Goal: Task Accomplishment & Management: Manage account settings

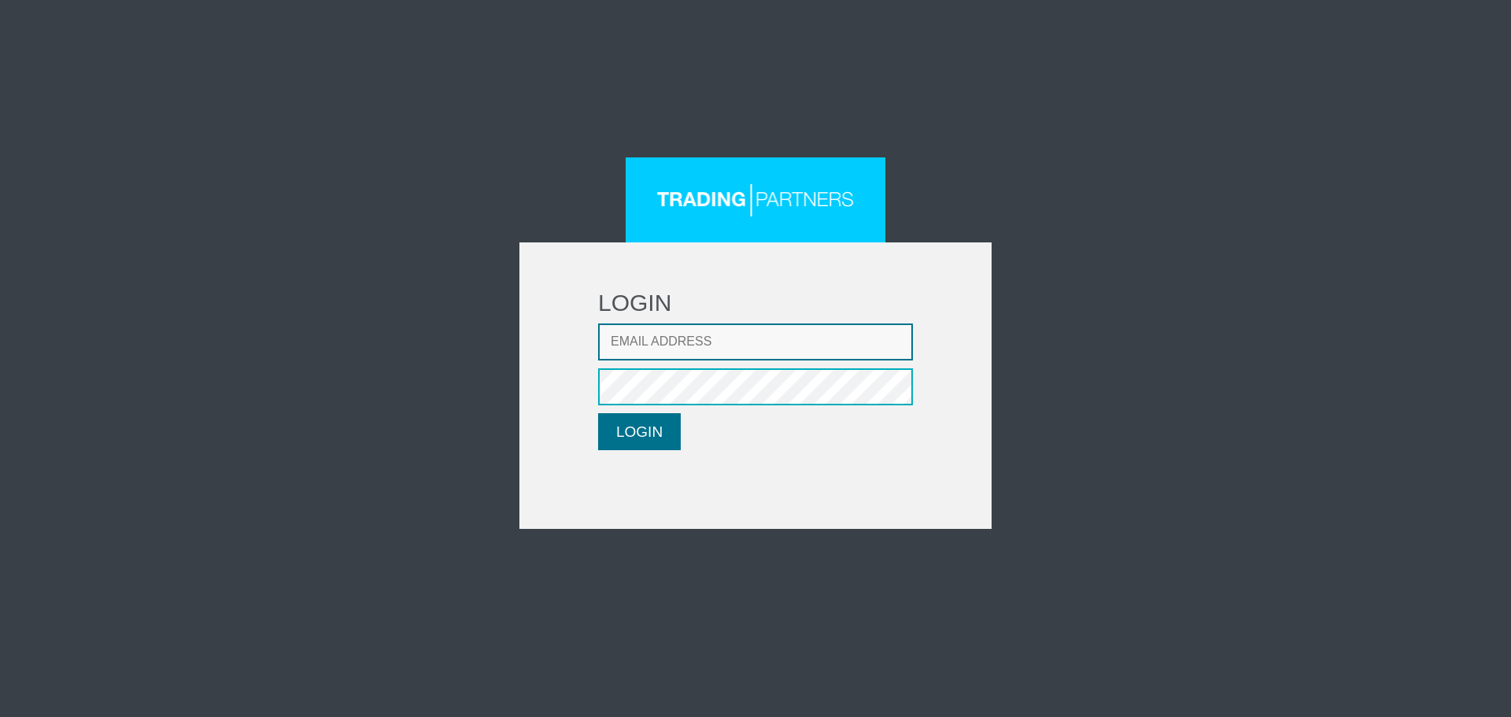
type input "LMatthaiou@fxcess.com"
click at [648, 423] on button "LOGIN" at bounding box center [639, 431] width 83 height 37
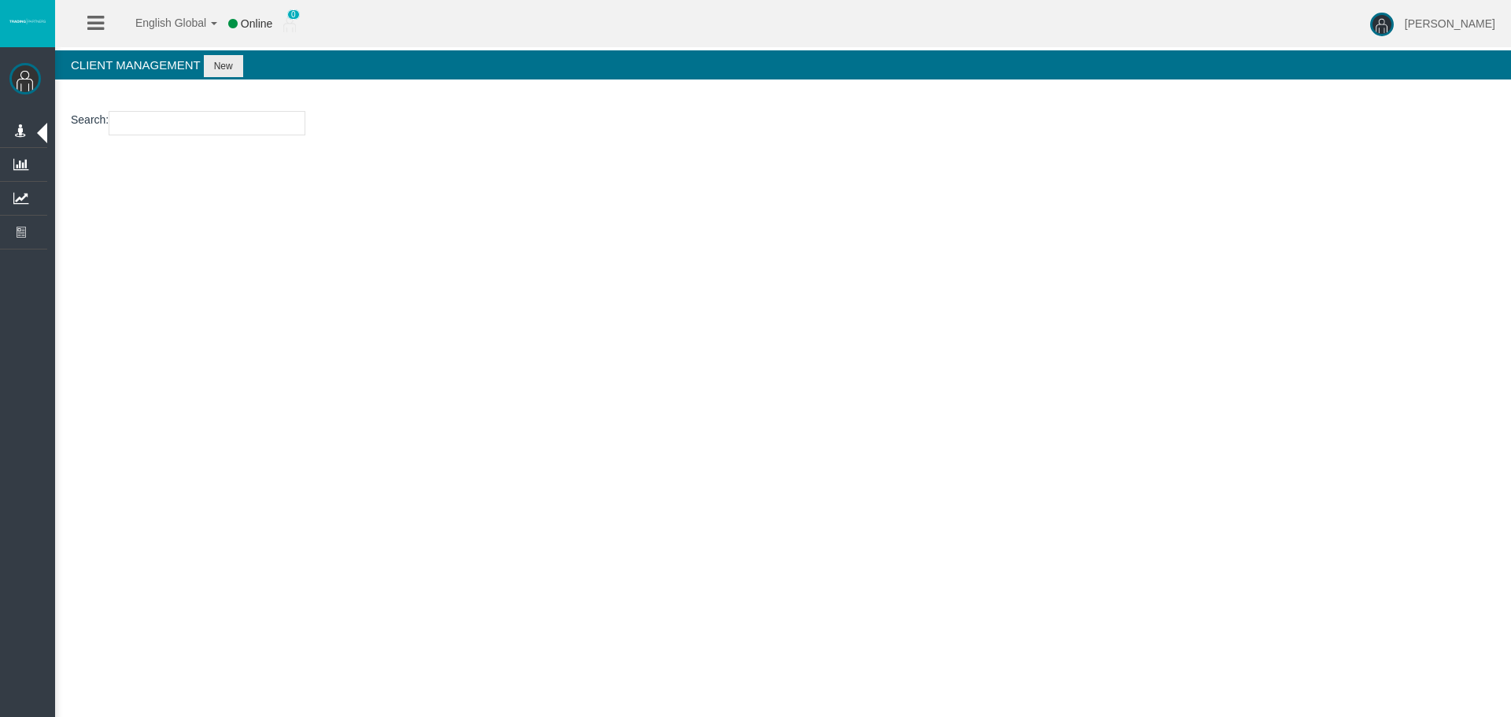
drag, startPoint x: 213, startPoint y: 291, endPoint x: 229, endPoint y: 146, distance: 145.6
click at [0, 0] on link "Manage Clients" at bounding box center [0, 0] width 0 height 0
click at [230, 135] on section "Search :" at bounding box center [783, 127] width 1456 height 64
click at [230, 131] on input "number" at bounding box center [207, 123] width 197 height 24
paste input "15172996"
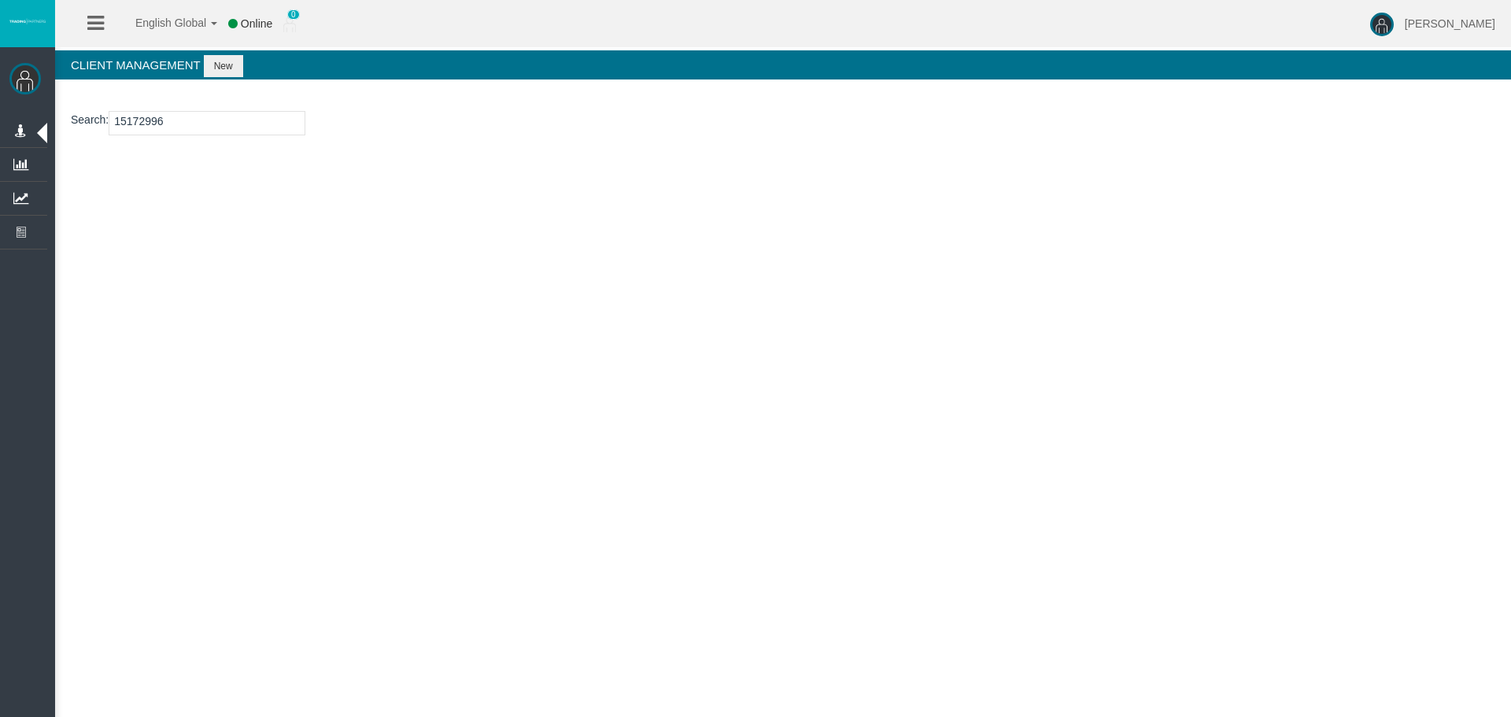
type input "15172996"
click at [233, 65] on button "New" at bounding box center [223, 66] width 39 height 22
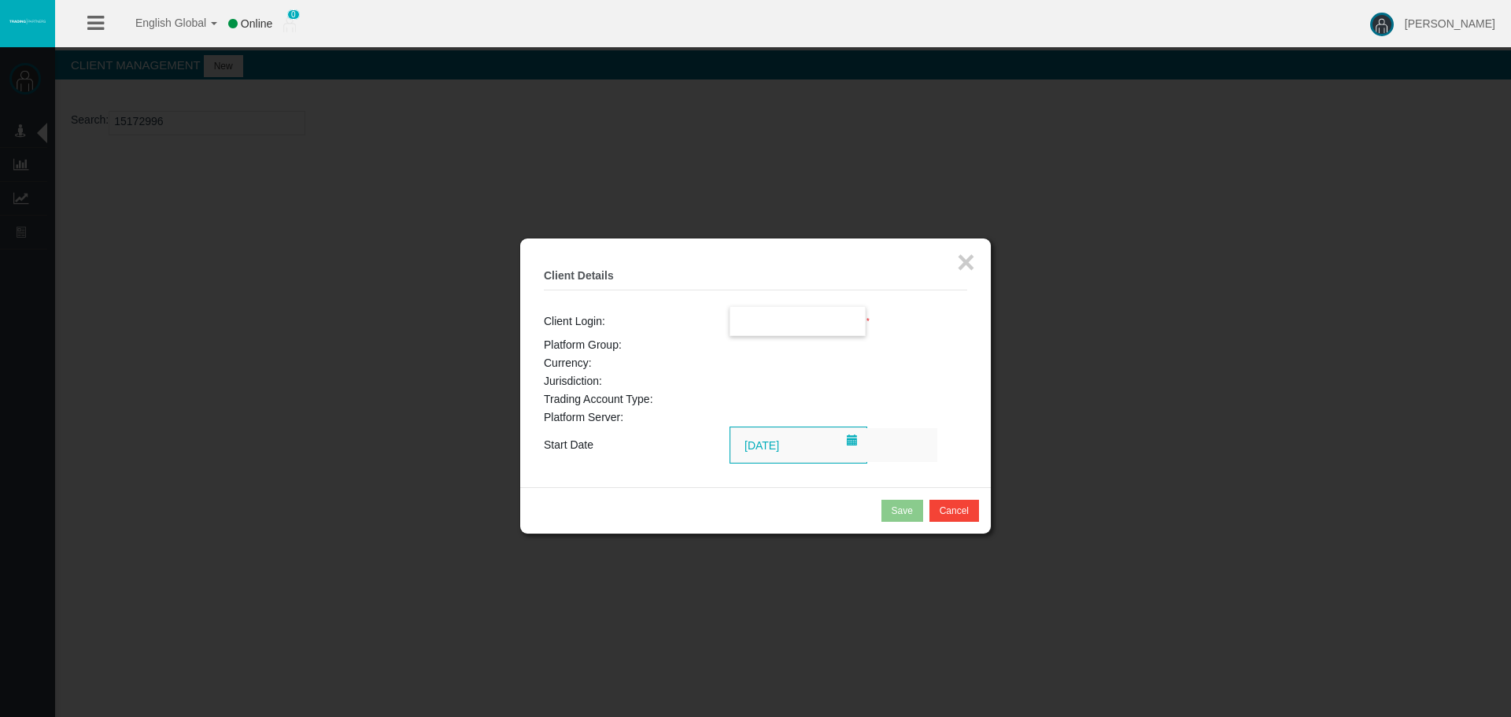
click at [825, 322] on input "text" at bounding box center [797, 321] width 135 height 28
paste input "15172996"
click at [770, 349] on span "15172996" at bounding box center [763, 349] width 49 height 13
type input "15172996"
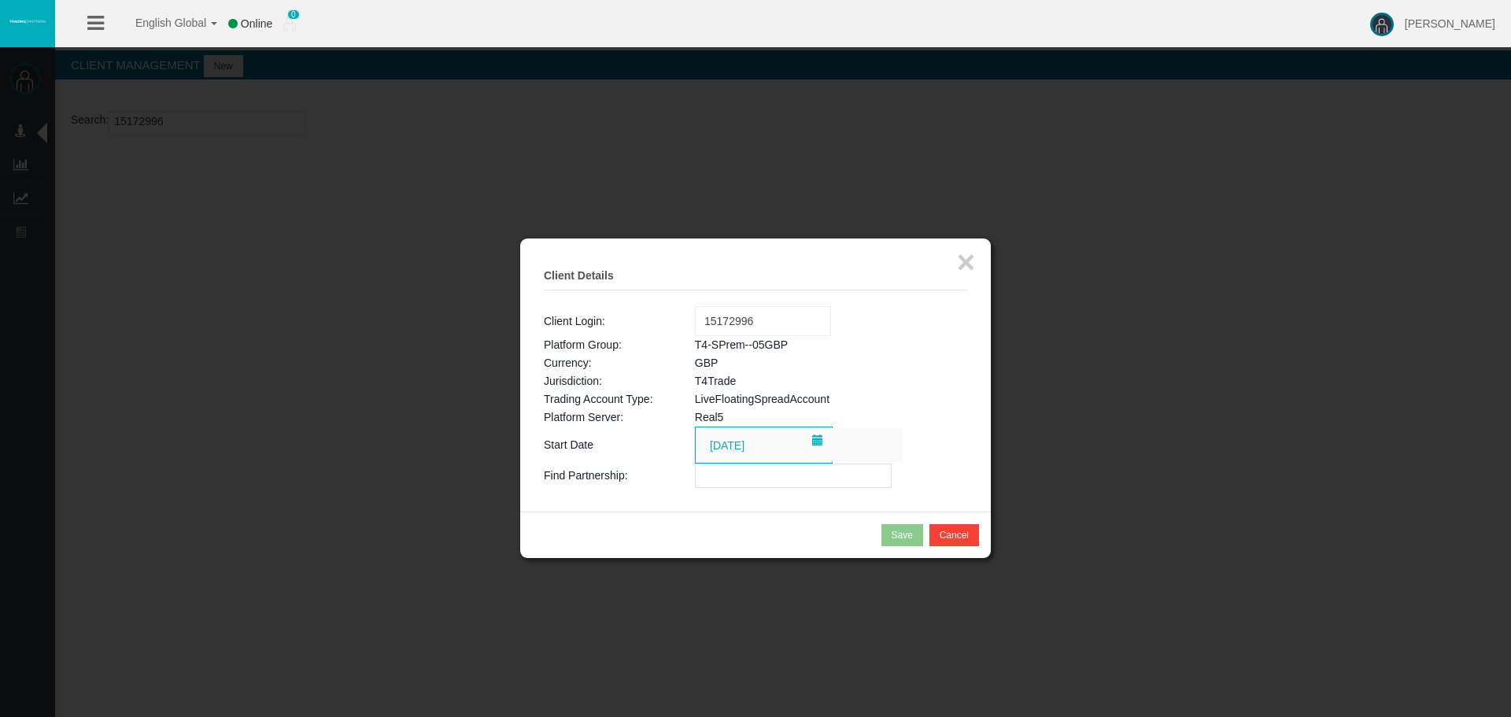
click at [775, 479] on input "text" at bounding box center [793, 476] width 197 height 24
paste input "15143030"
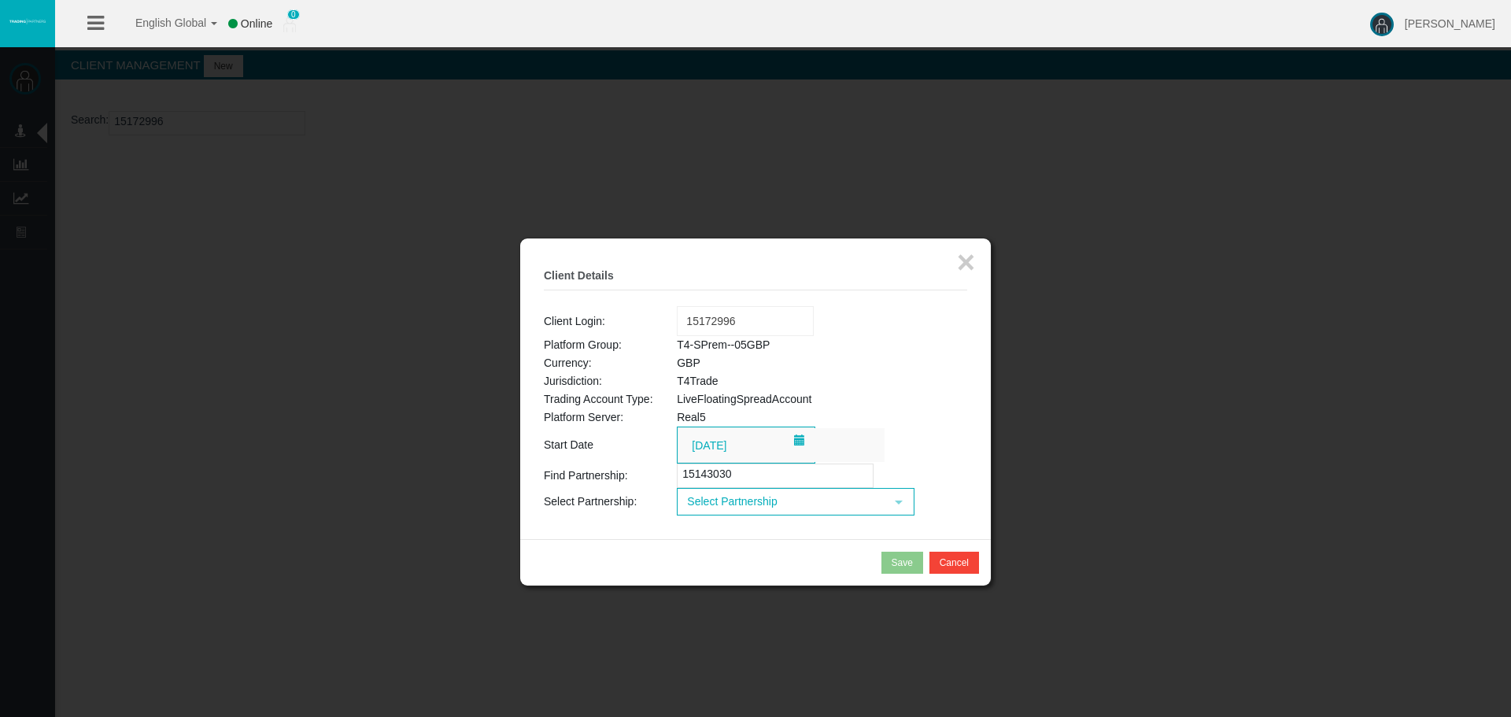
drag, startPoint x: 762, startPoint y: 475, endPoint x: 499, endPoint y: 467, distance: 262.9
click at [499, 474] on body "English Global 简体中文 English Global 日本語 한국어 Online 0 [PERSON_NAME] Help Log Out …" at bounding box center [755, 358] width 1511 height 717
paste input "IBw52r9"
type input "IBw52r9"
click at [745, 500] on span "Select Partnership" at bounding box center [781, 501] width 206 height 24
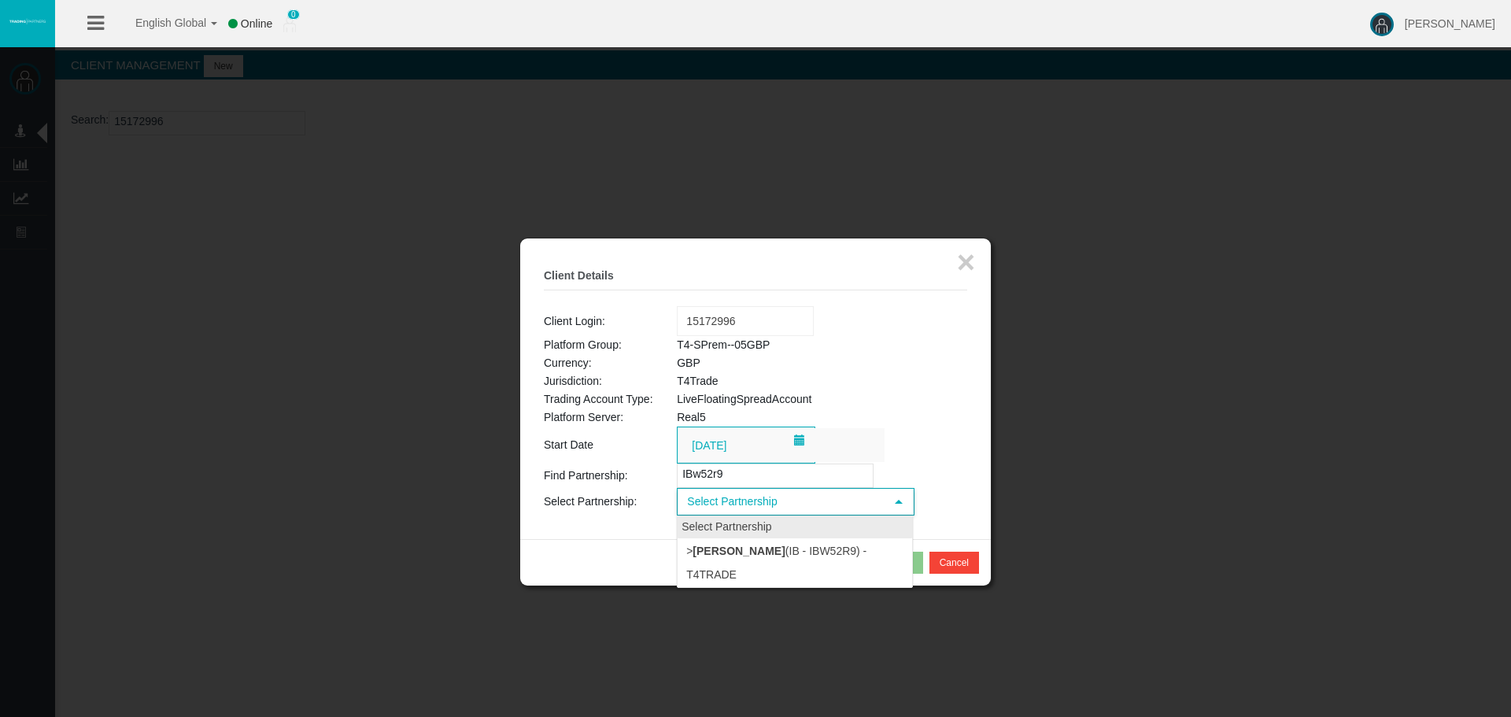
click at [756, 546] on b "[PERSON_NAME]" at bounding box center [739, 551] width 92 height 13
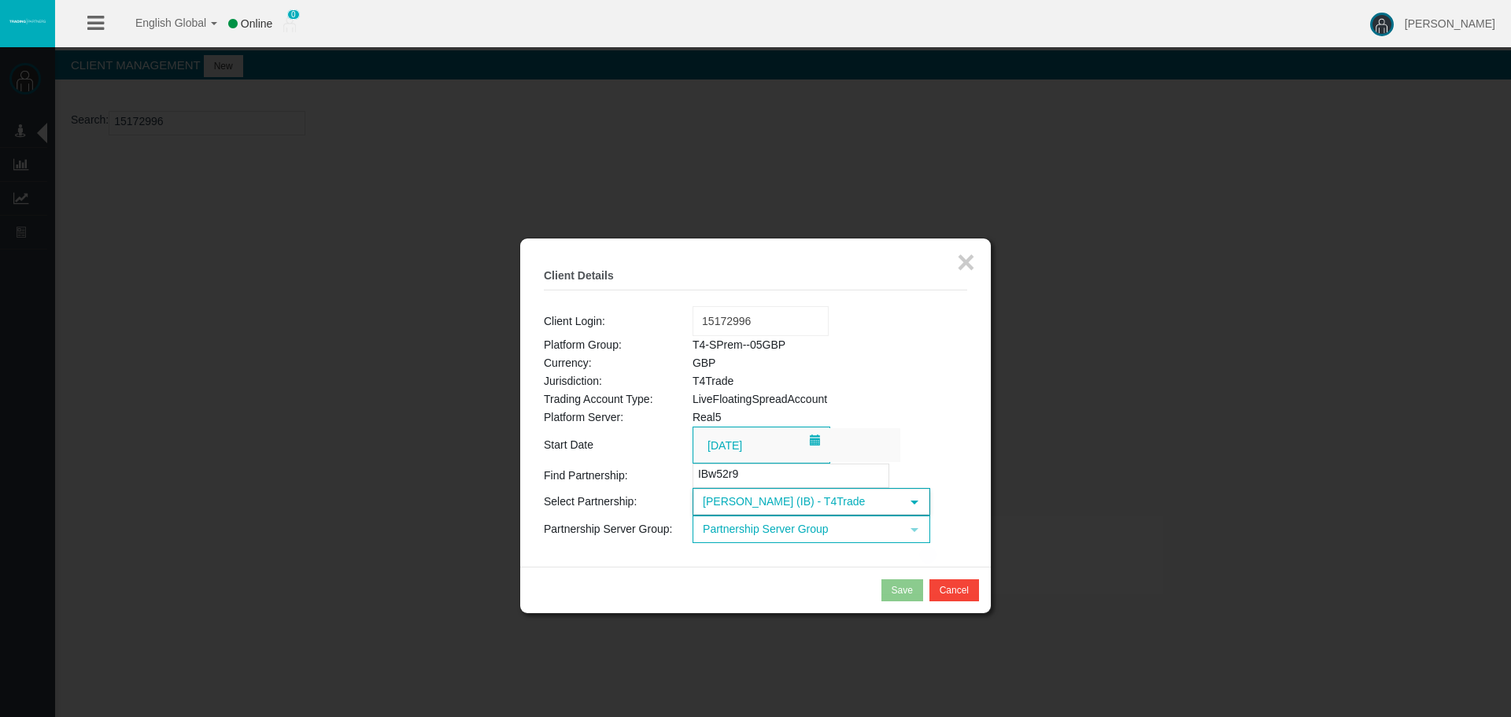
click at [757, 533] on span "Partnership Server Group" at bounding box center [797, 529] width 206 height 24
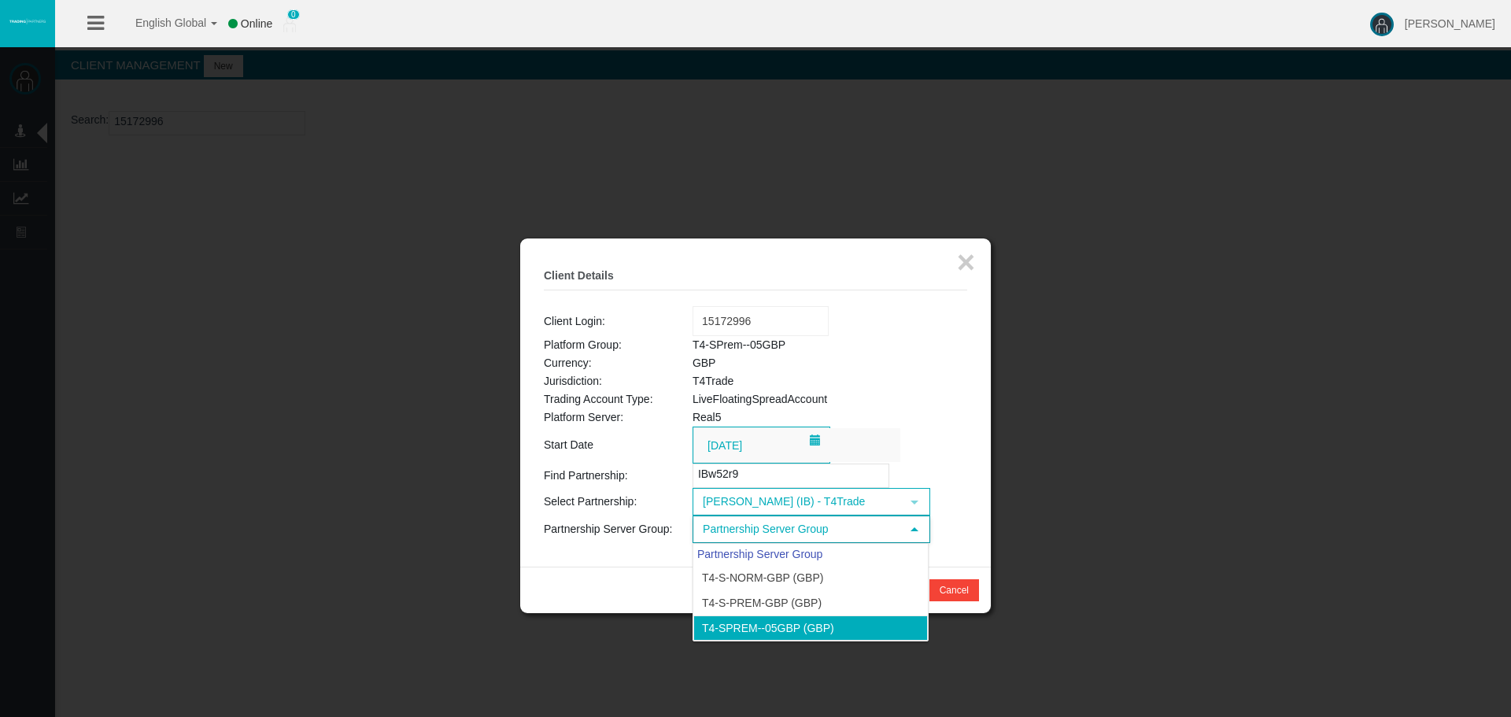
click at [803, 636] on li "T4-SPrem--05GBP (GBP)" at bounding box center [810, 627] width 235 height 25
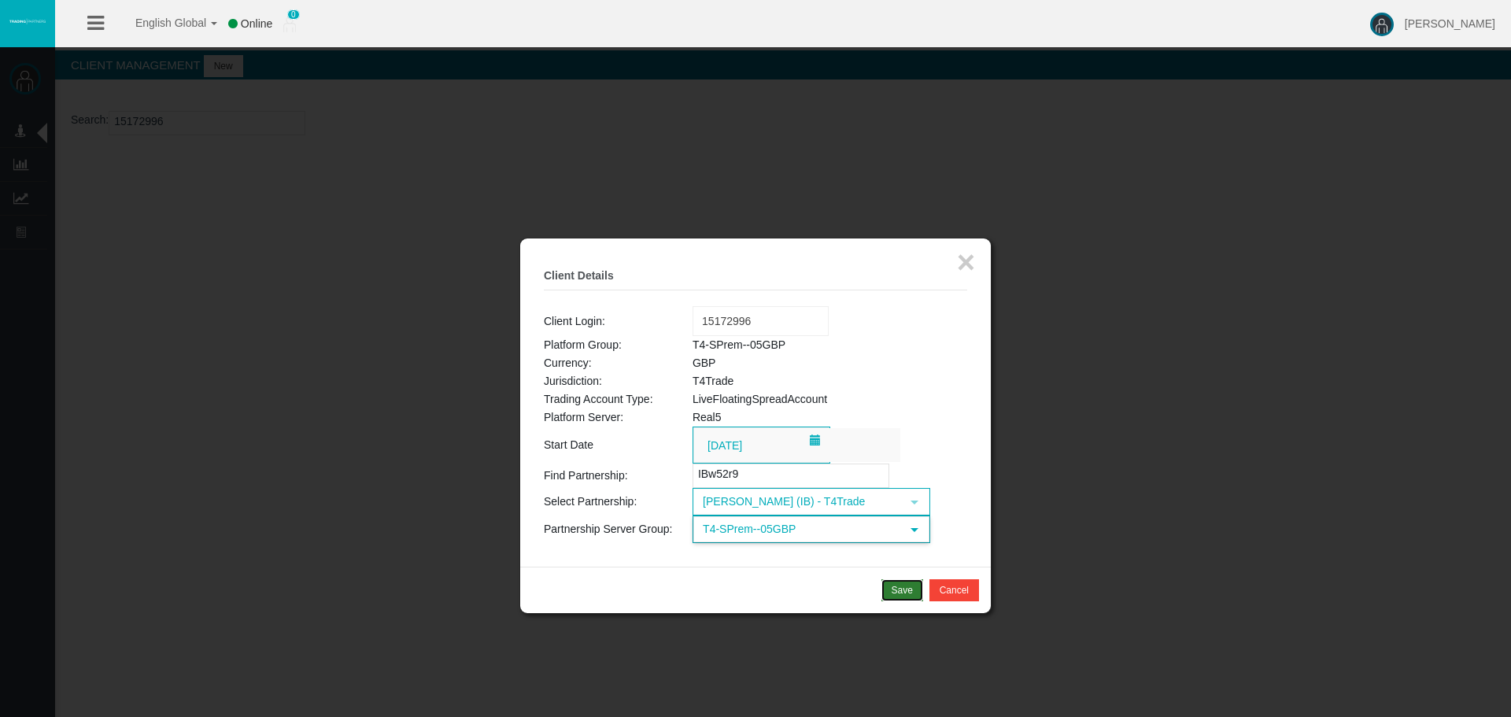
click at [900, 597] on div "Save" at bounding box center [902, 590] width 21 height 14
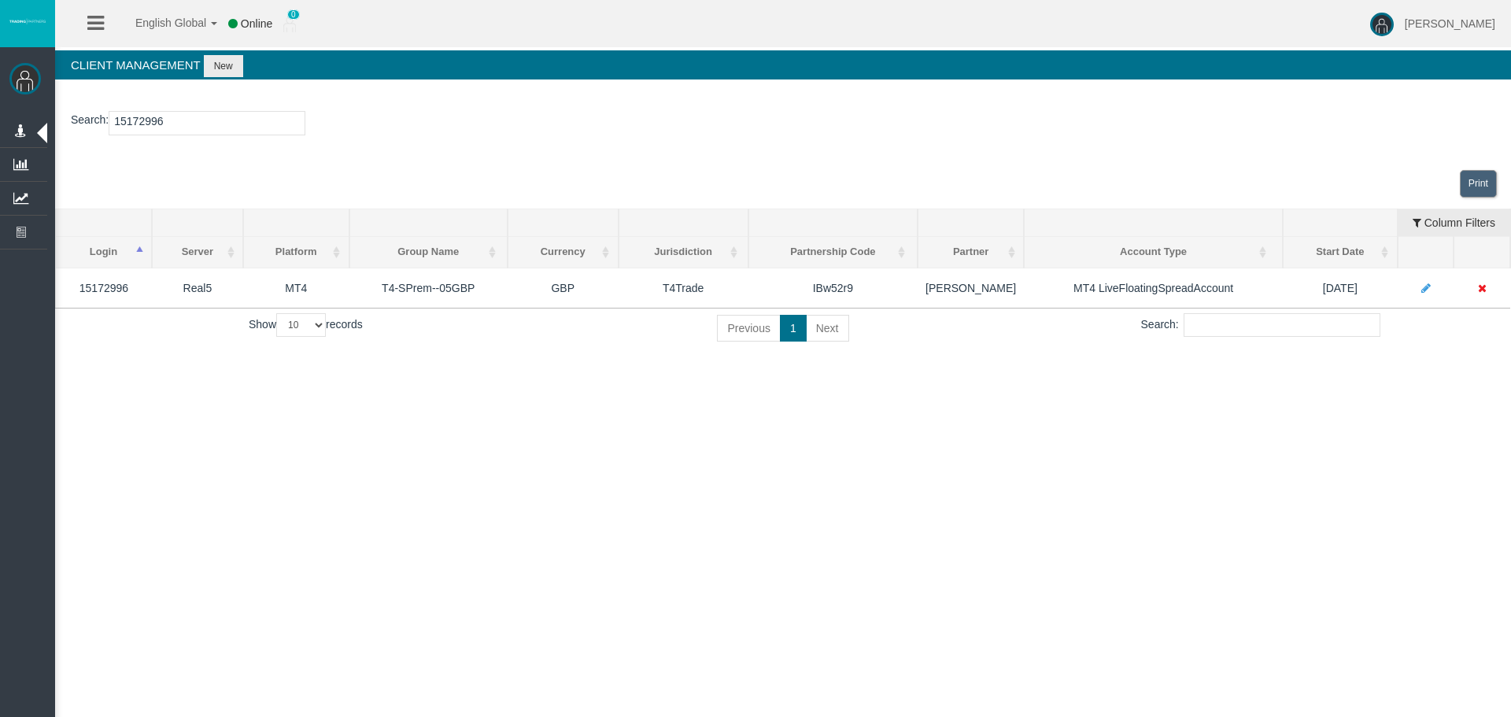
click at [1276, 416] on div "English Global 简体中文 English Global 日本語 한국어 Online 0 [PERSON_NAME] Help Log Out …" at bounding box center [755, 358] width 1511 height 717
click at [1282, 460] on div "English Global 简体中文 English Global 日本語 한국어 Online 0 [PERSON_NAME] Help Log Out …" at bounding box center [755, 358] width 1511 height 717
click at [311, 481] on div "English Global 简体中文 English Global 日本語 한국어 Online 0 [PERSON_NAME] Help Log Out …" at bounding box center [755, 358] width 1511 height 717
